Goal: Navigation & Orientation: Find specific page/section

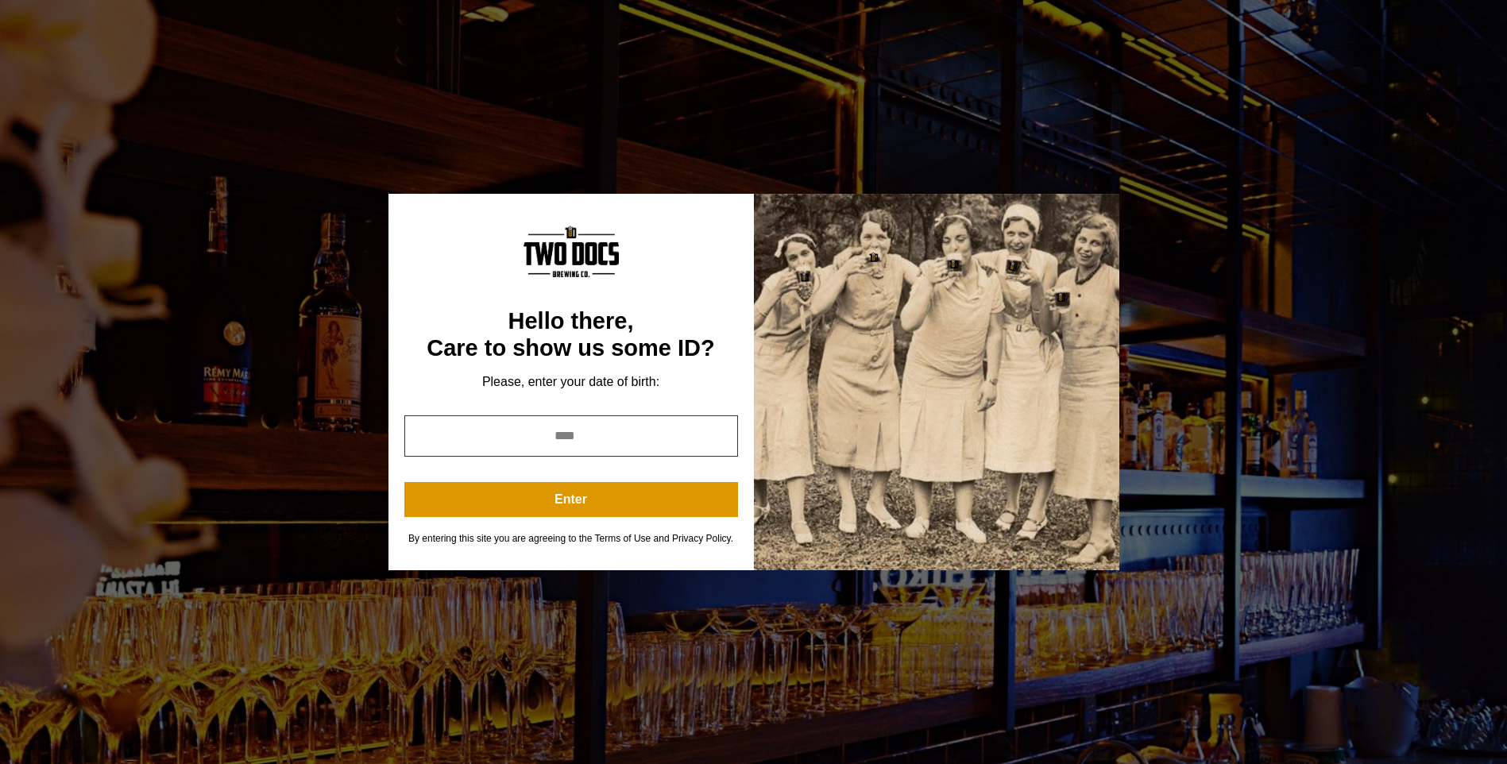
click at [621, 430] on input "year" at bounding box center [571, 436] width 334 height 41
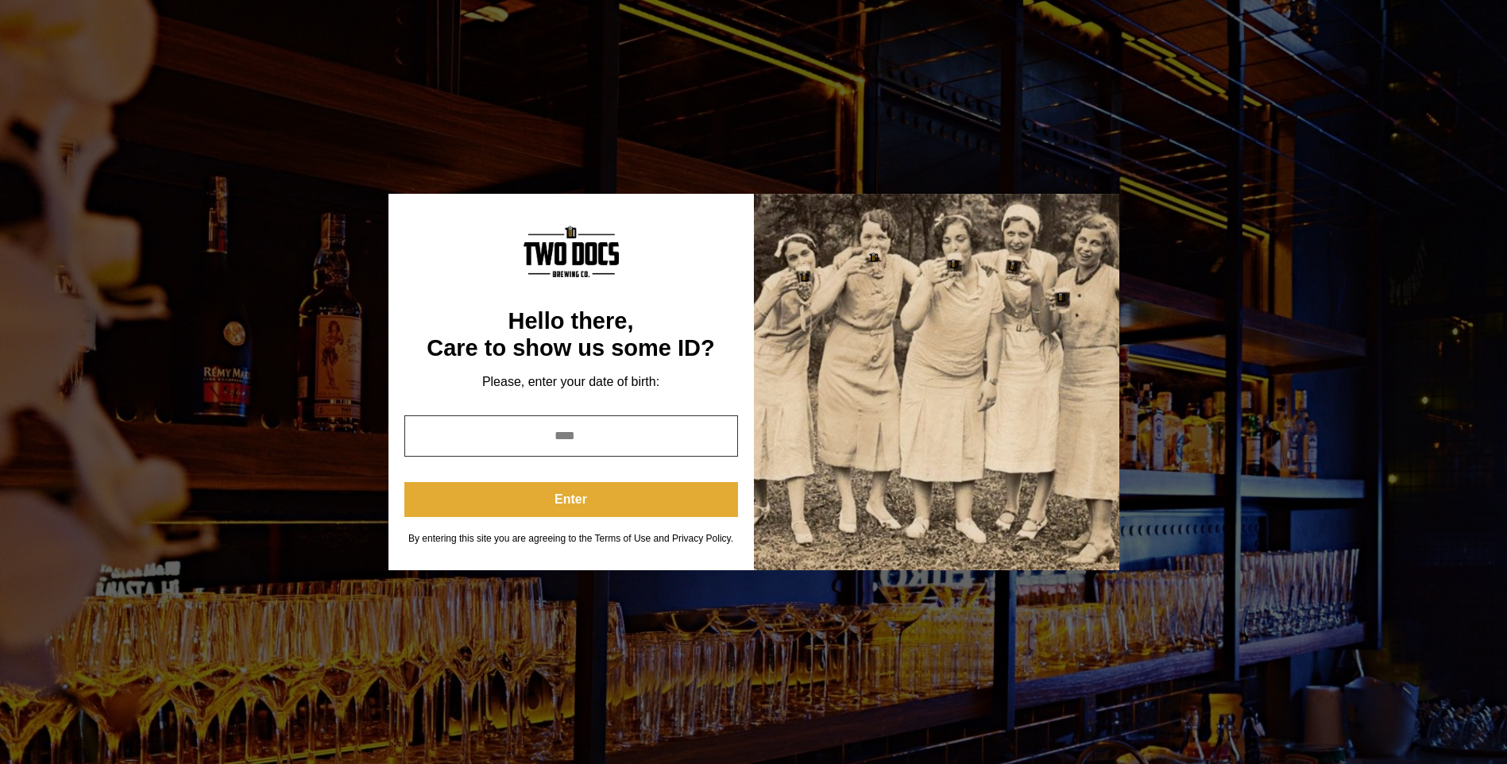
type input "****"
click at [604, 501] on button "Enter" at bounding box center [571, 499] width 334 height 35
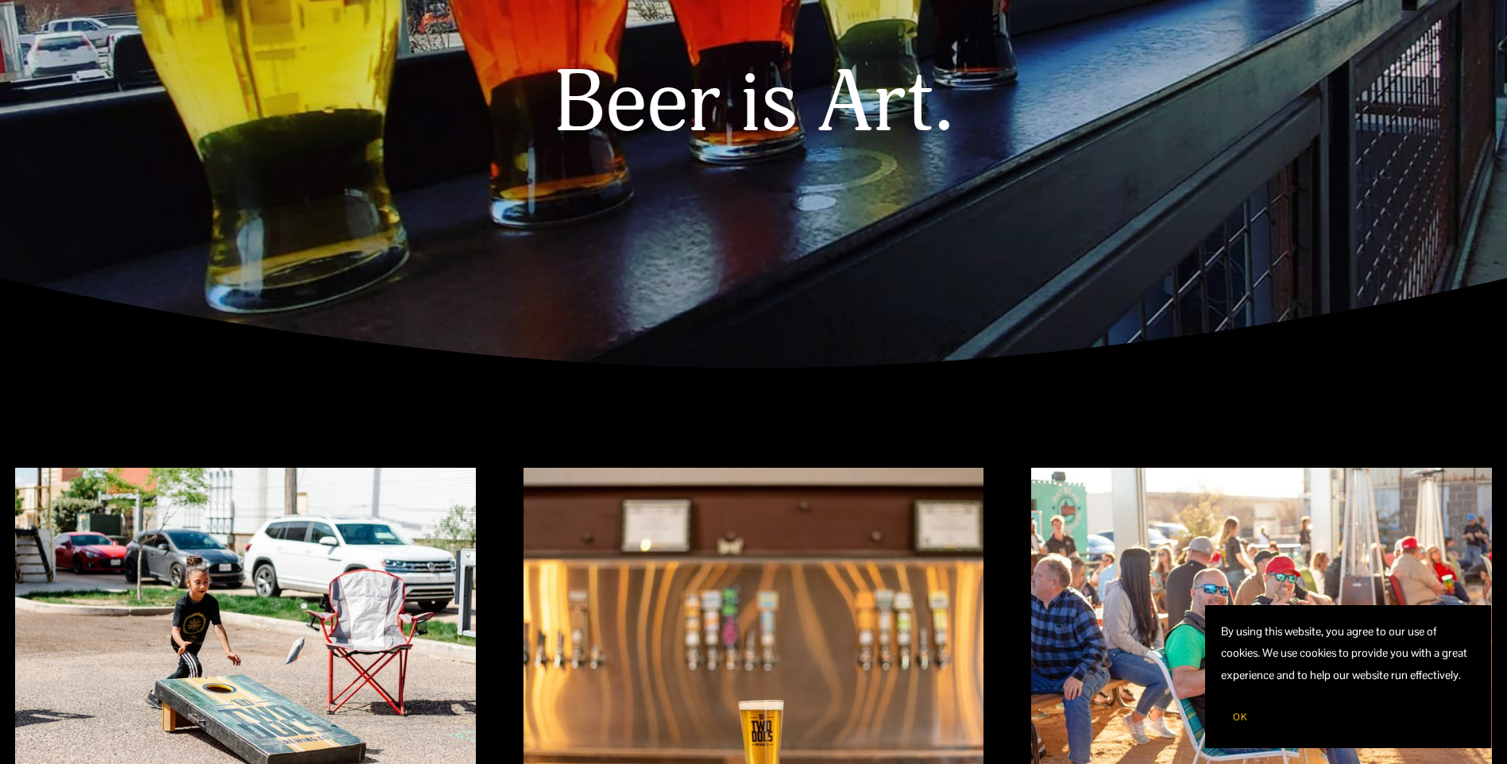
scroll to position [318, 0]
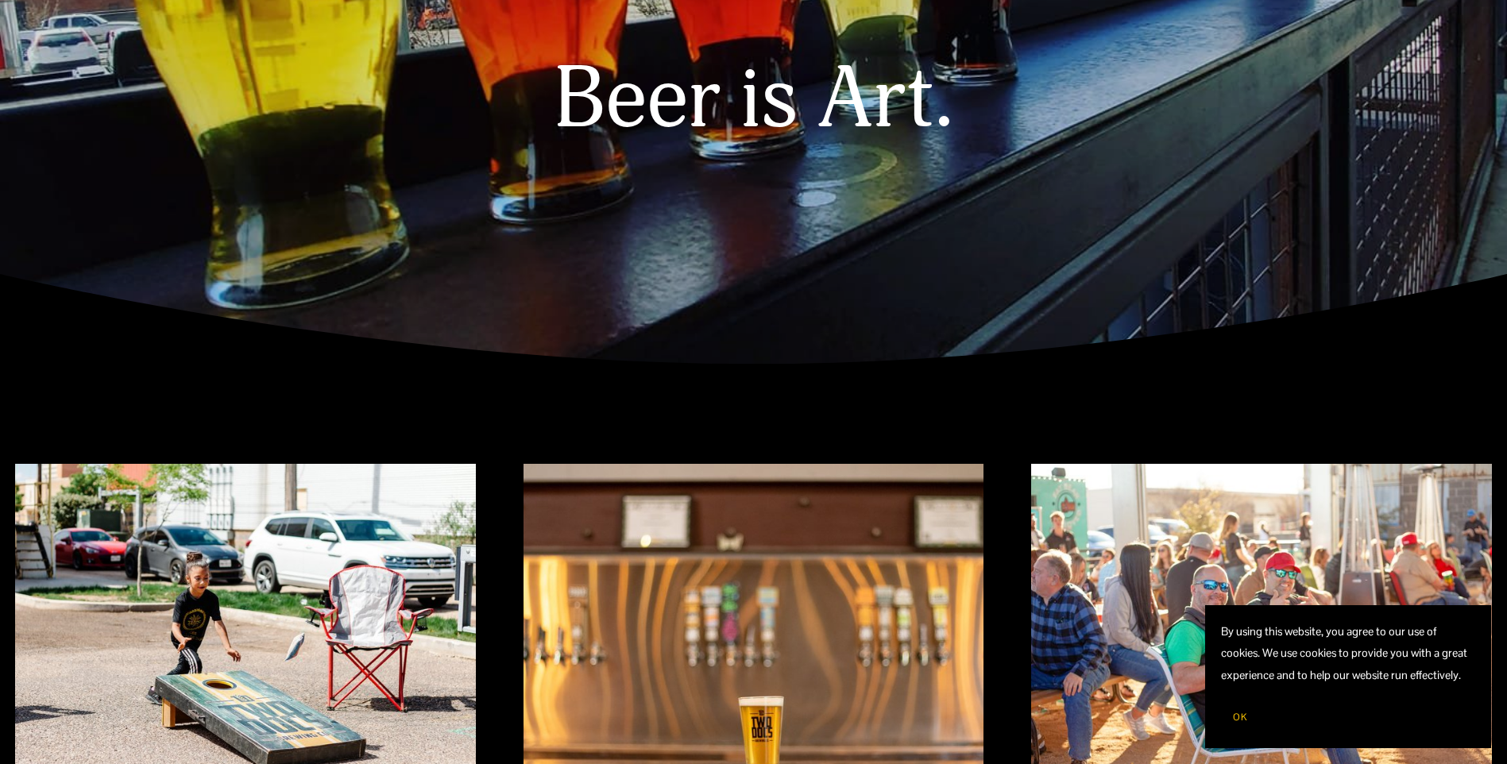
click at [1228, 710] on button "OK" at bounding box center [1240, 717] width 38 height 30
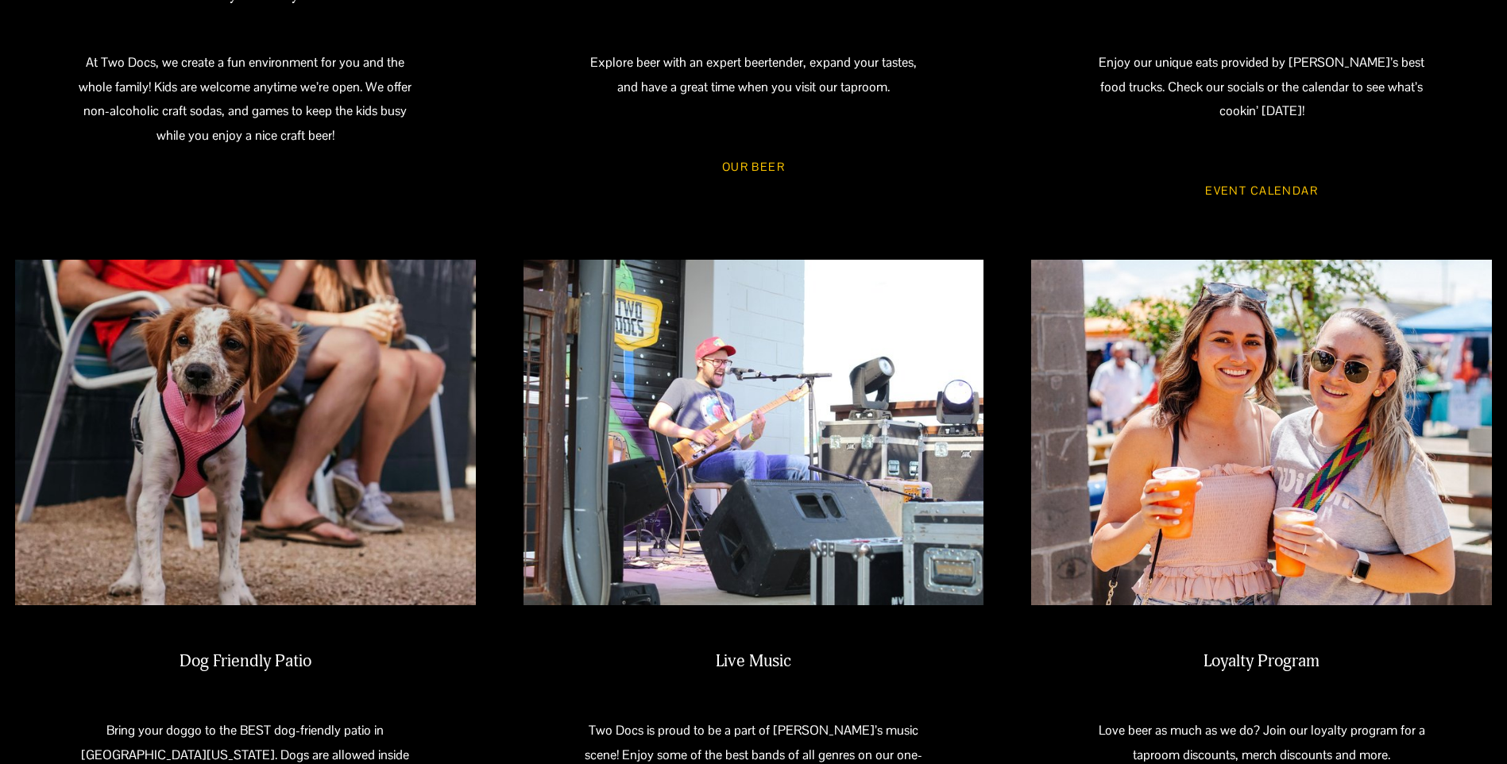
scroll to position [1192, 0]
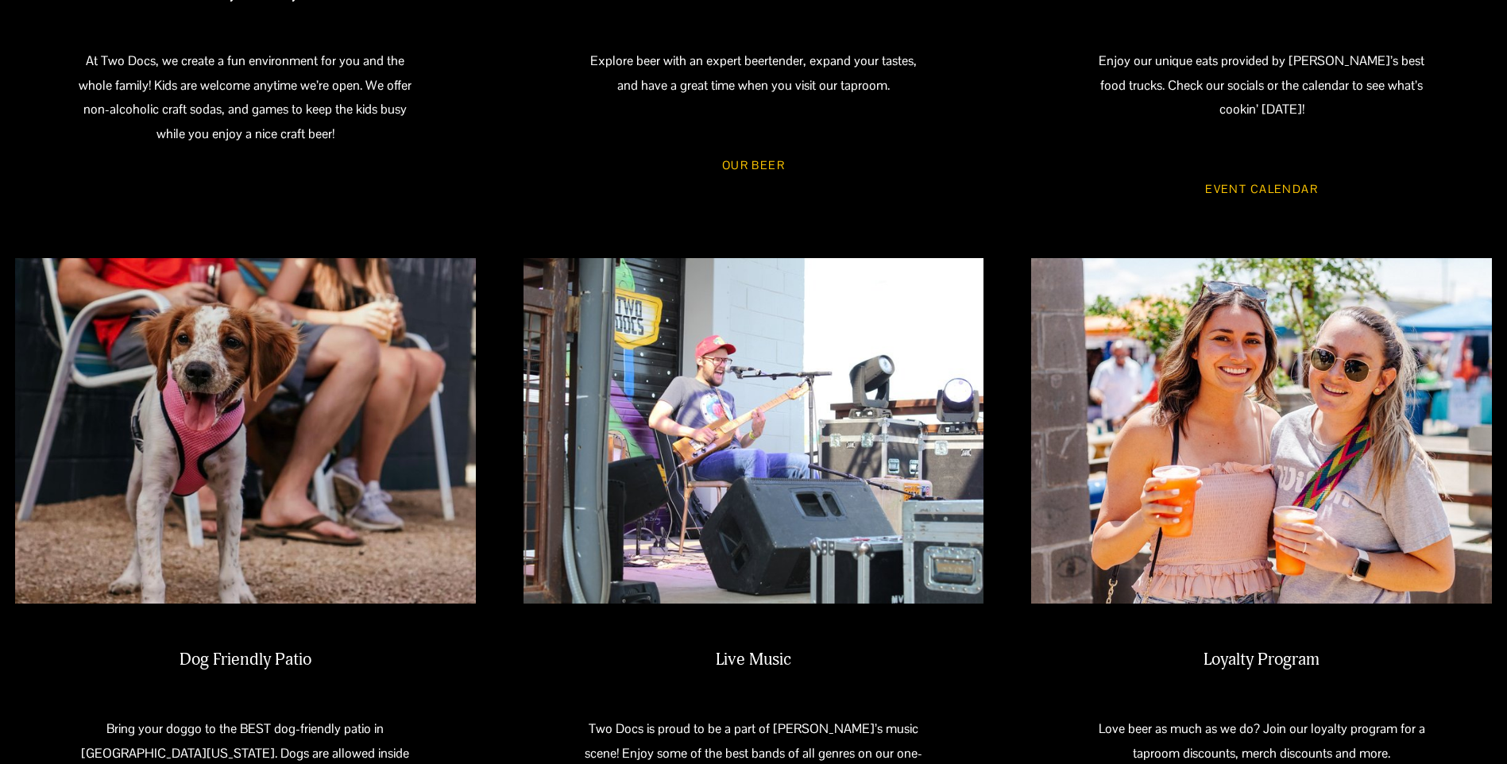
click at [1207, 174] on link "Event Calendar" at bounding box center [1261, 189] width 159 height 42
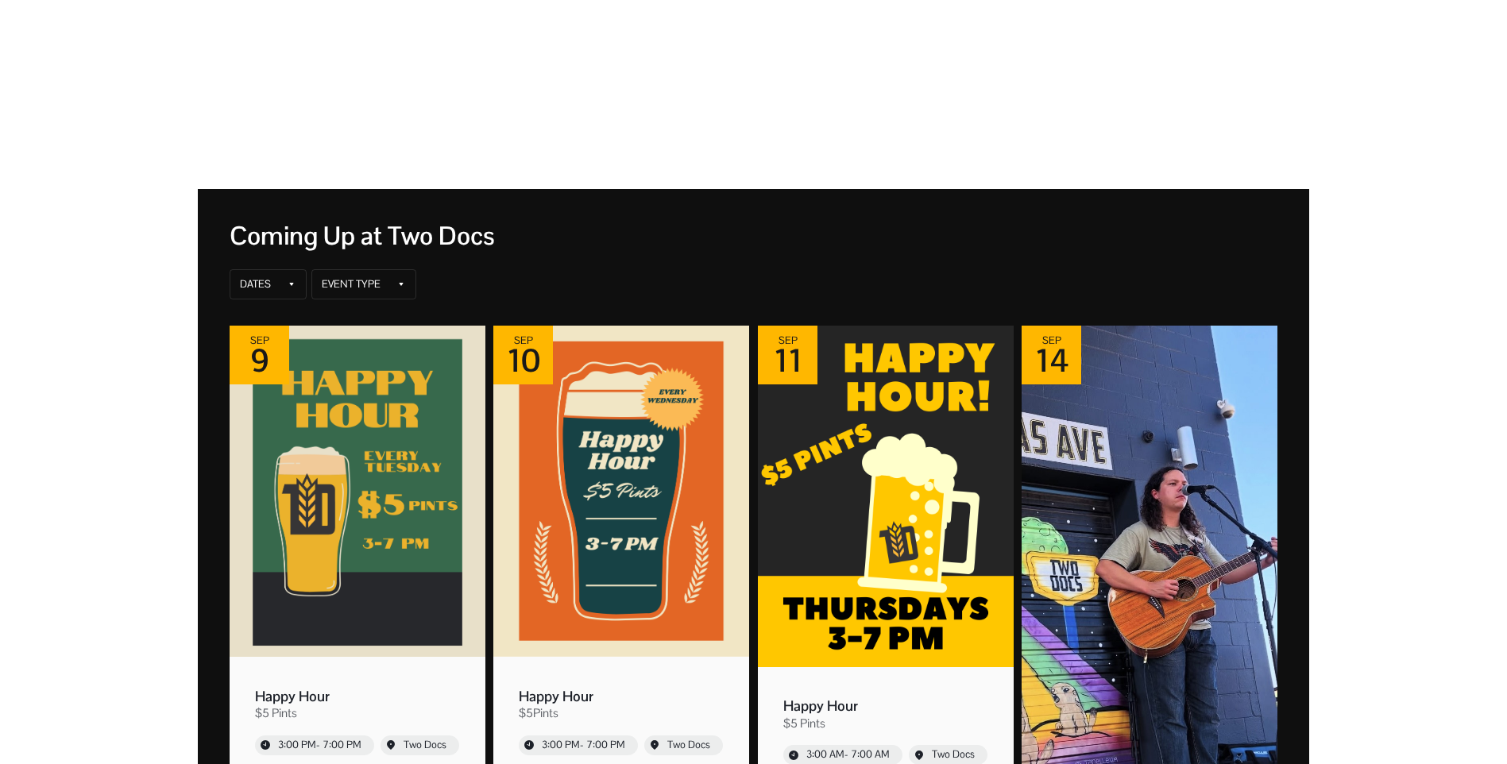
scroll to position [238, 0]
